Goal: Transaction & Acquisition: Obtain resource

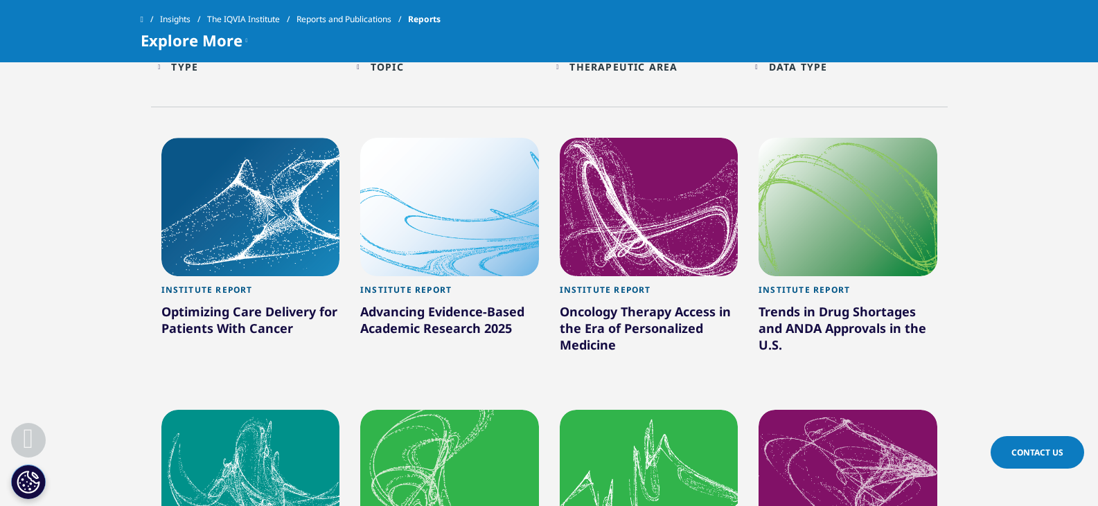
scroll to position [762, 0]
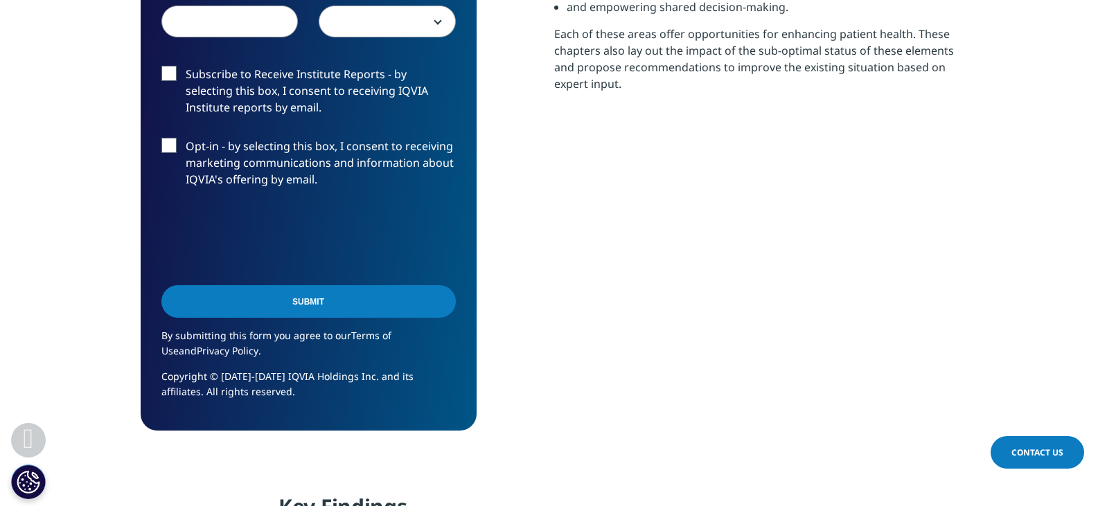
scroll to position [762, 0]
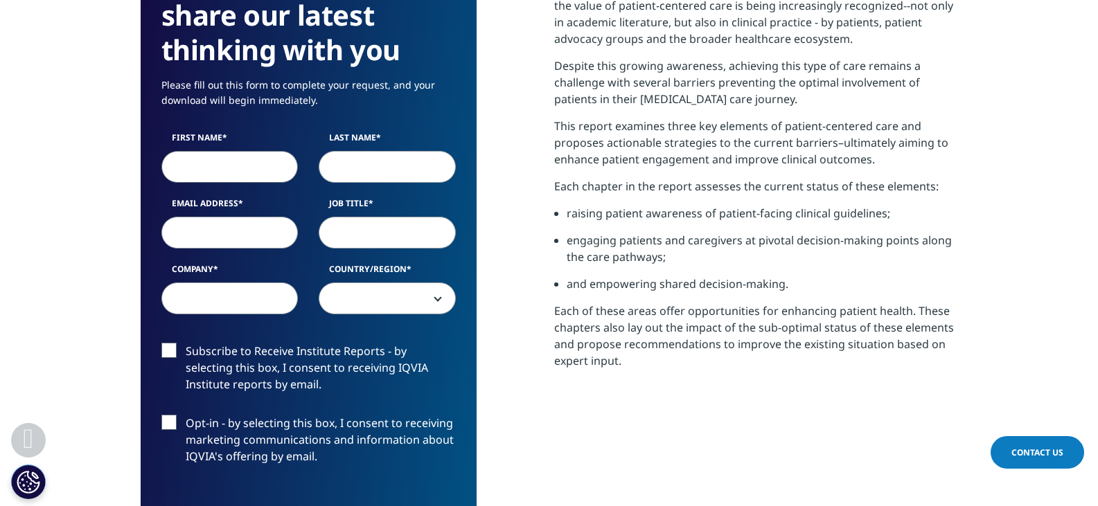
click at [224, 166] on input "First Name" at bounding box center [229, 167] width 137 height 32
type input "tushar"
click at [355, 171] on input "Last Name" at bounding box center [387, 167] width 137 height 32
type input "Rathod"
click at [259, 216] on label "Email Address" at bounding box center [229, 206] width 137 height 19
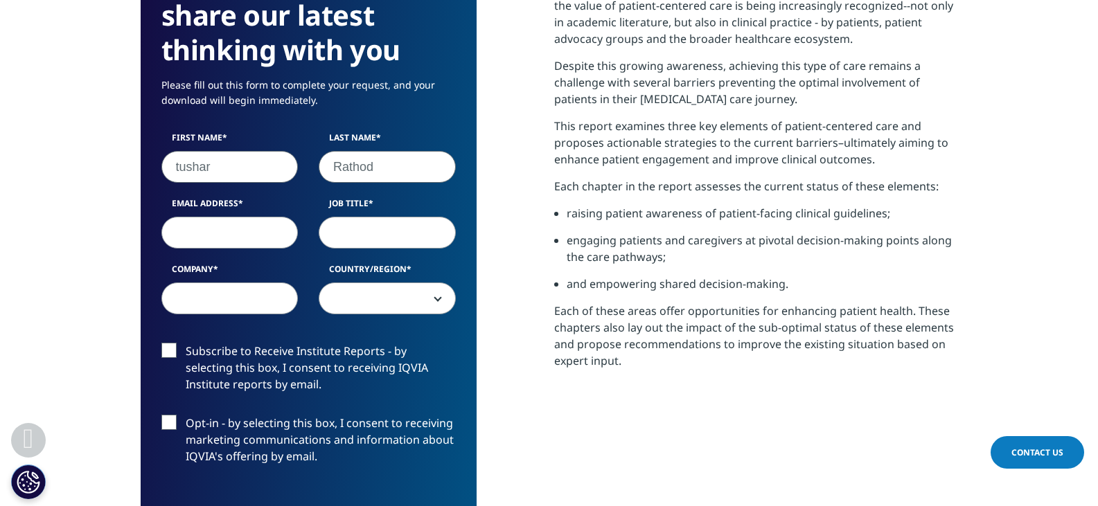
click at [259, 217] on input "Email Address" at bounding box center [229, 233] width 137 height 32
click at [247, 231] on input "Email Address" at bounding box center [229, 233] width 137 height 32
type input "tushar.chandulal.rathod@morganstanley.com"
click at [400, 231] on input "Job Title" at bounding box center [387, 233] width 137 height 32
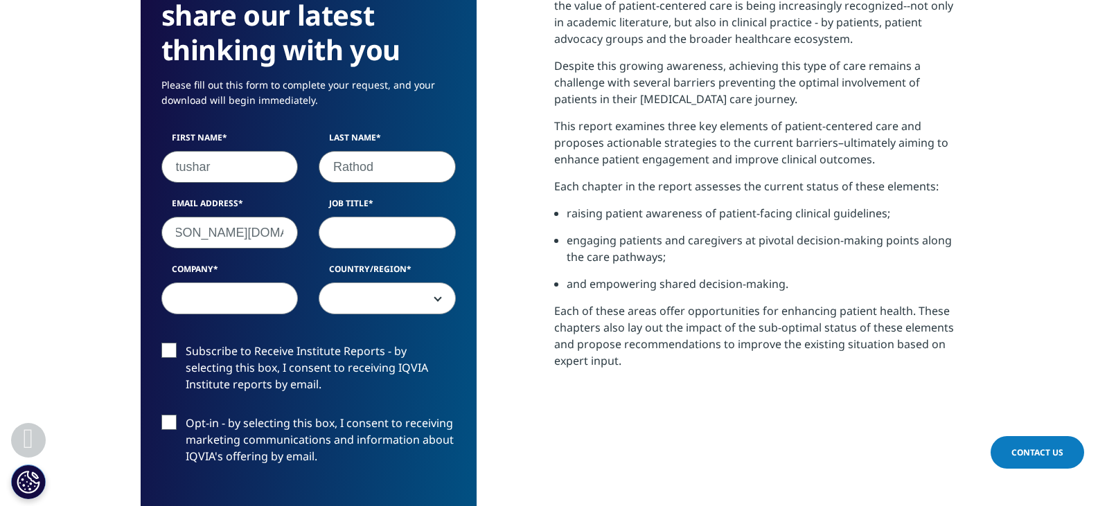
scroll to position [0, 0]
type input "Researcher"
click at [264, 294] on input "Company" at bounding box center [229, 299] width 137 height 32
type input "Morgan Stanley"
click at [363, 303] on span at bounding box center [387, 299] width 136 height 32
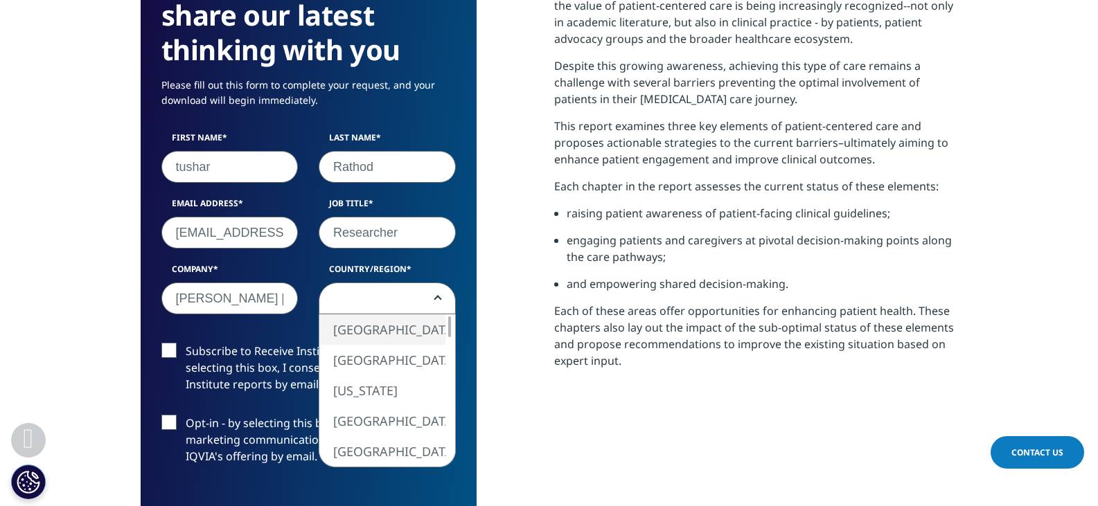
click at [364, 301] on span at bounding box center [387, 299] width 136 height 32
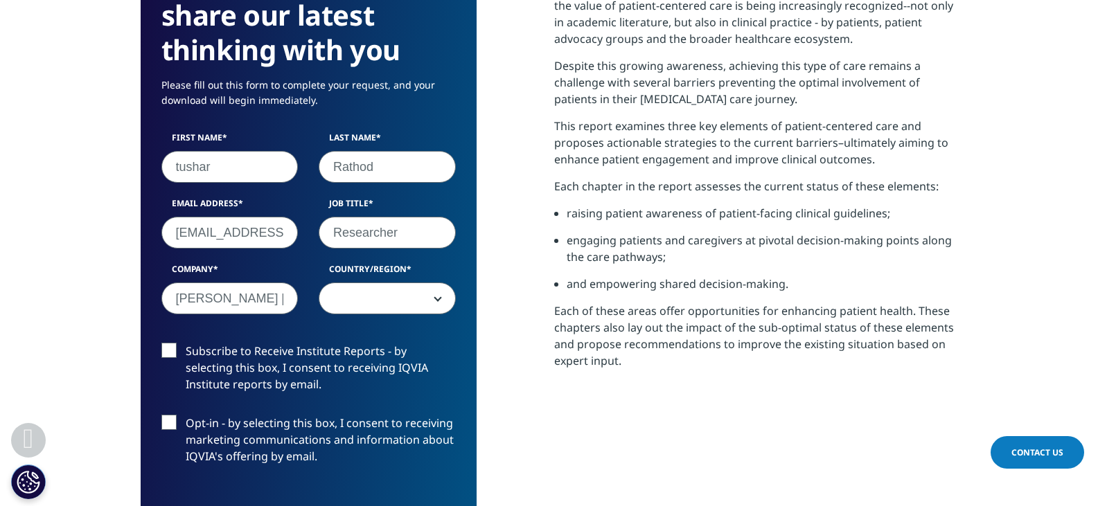
click at [364, 301] on span at bounding box center [387, 299] width 136 height 32
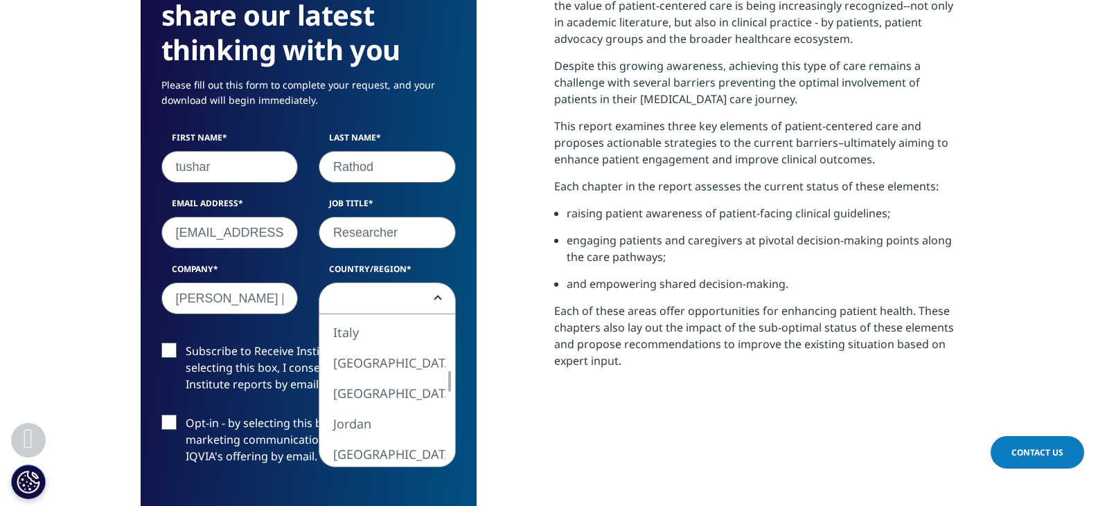
select select "[GEOGRAPHIC_DATA]"
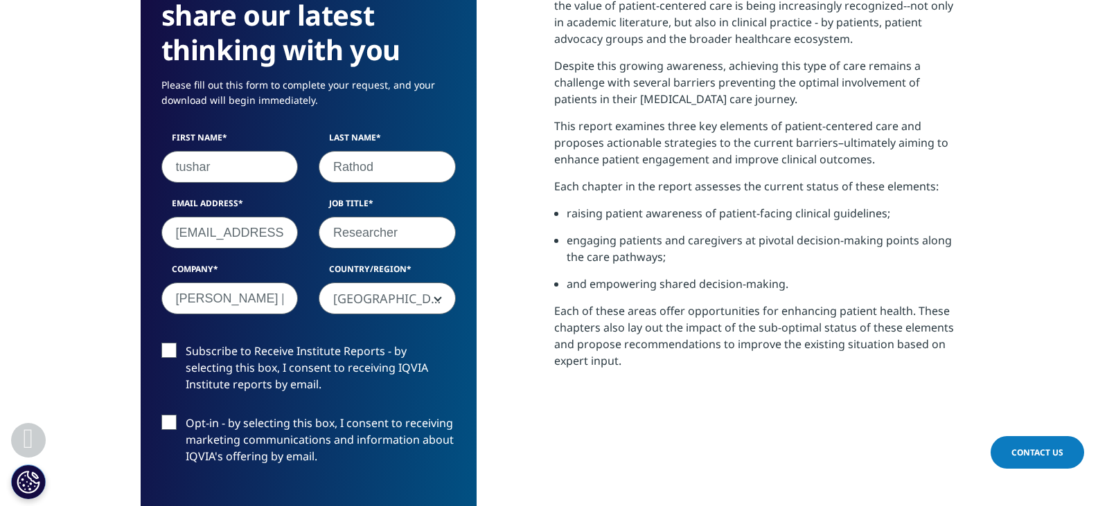
scroll to position [901, 0]
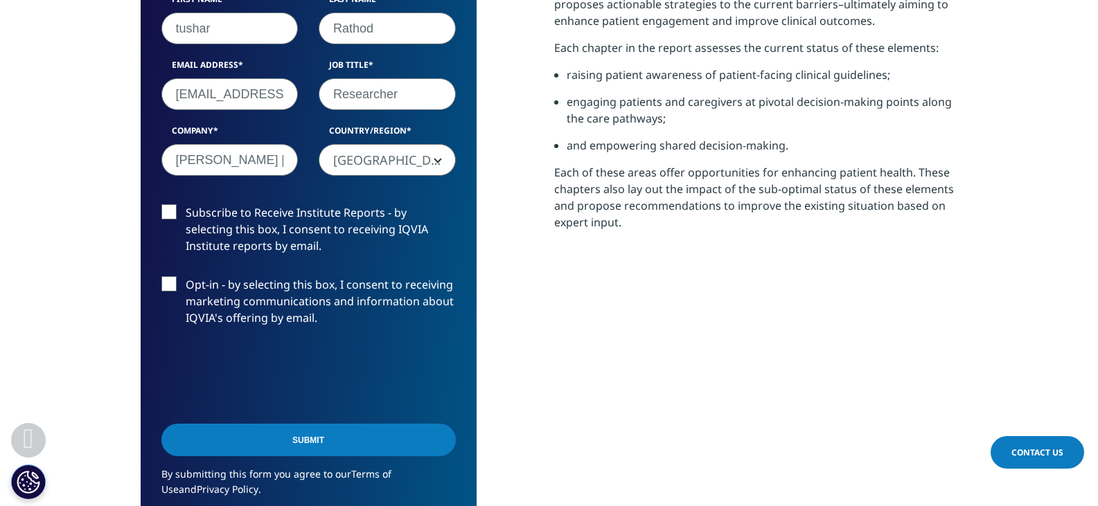
click at [295, 441] on input "Submit" at bounding box center [308, 440] width 294 height 33
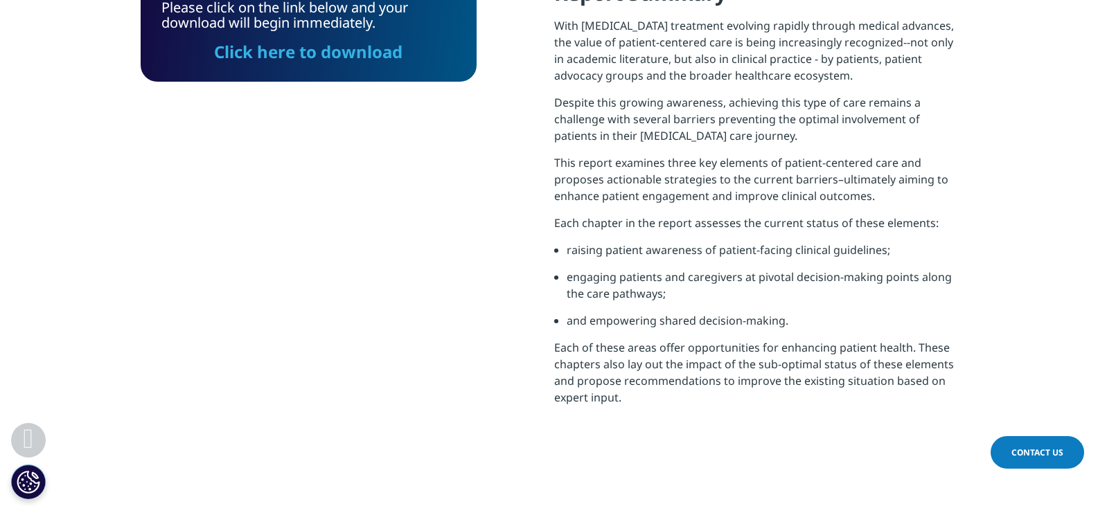
scroll to position [518, 0]
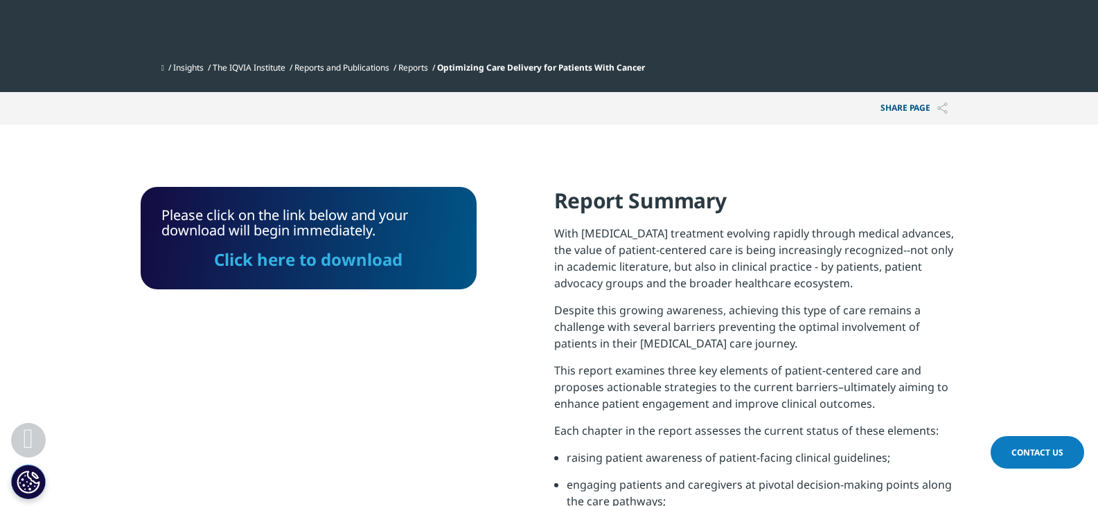
click at [298, 266] on link "Click here to download" at bounding box center [308, 259] width 188 height 23
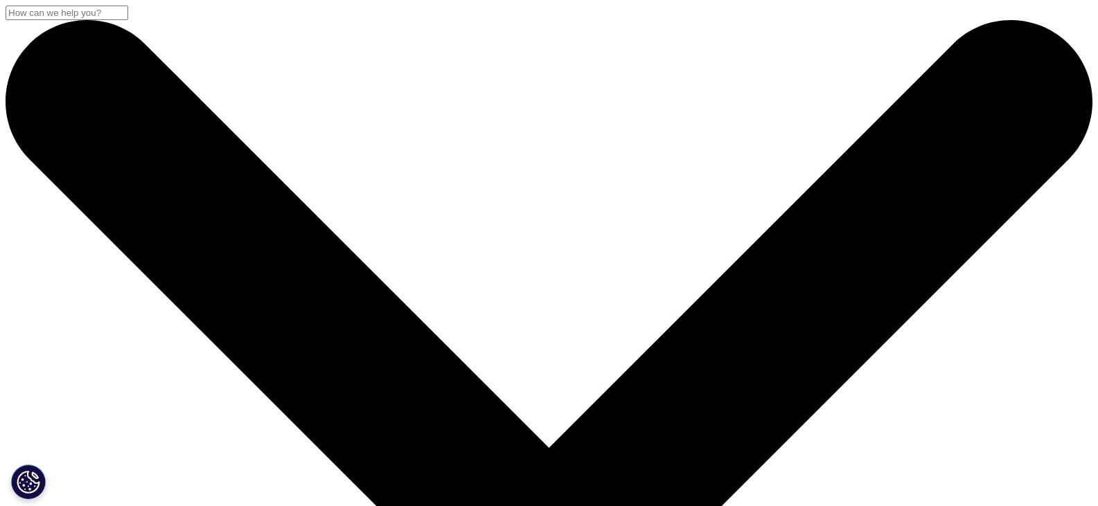
scroll to position [1360, 818]
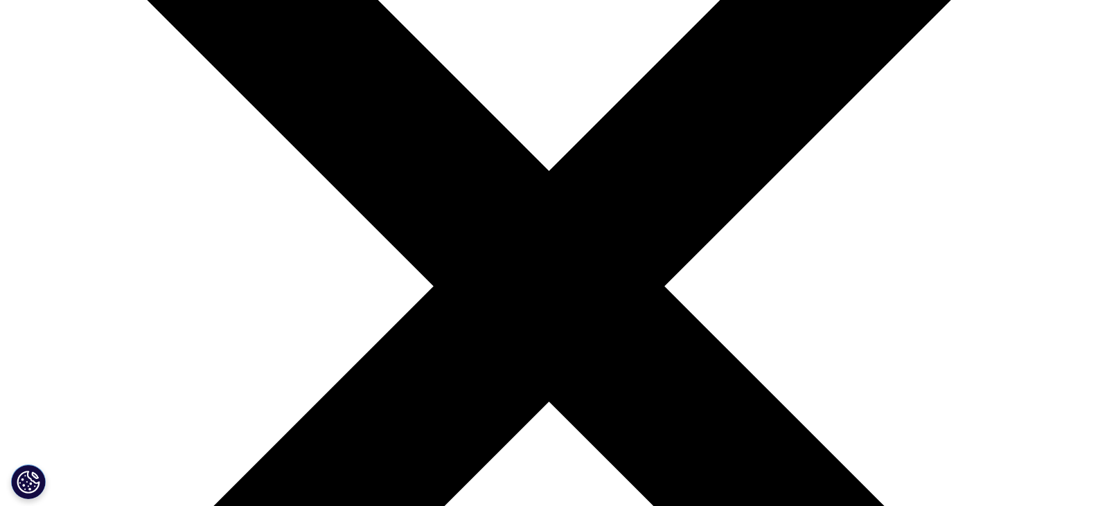
scroll to position [416, 0]
